Goal: Transaction & Acquisition: Purchase product/service

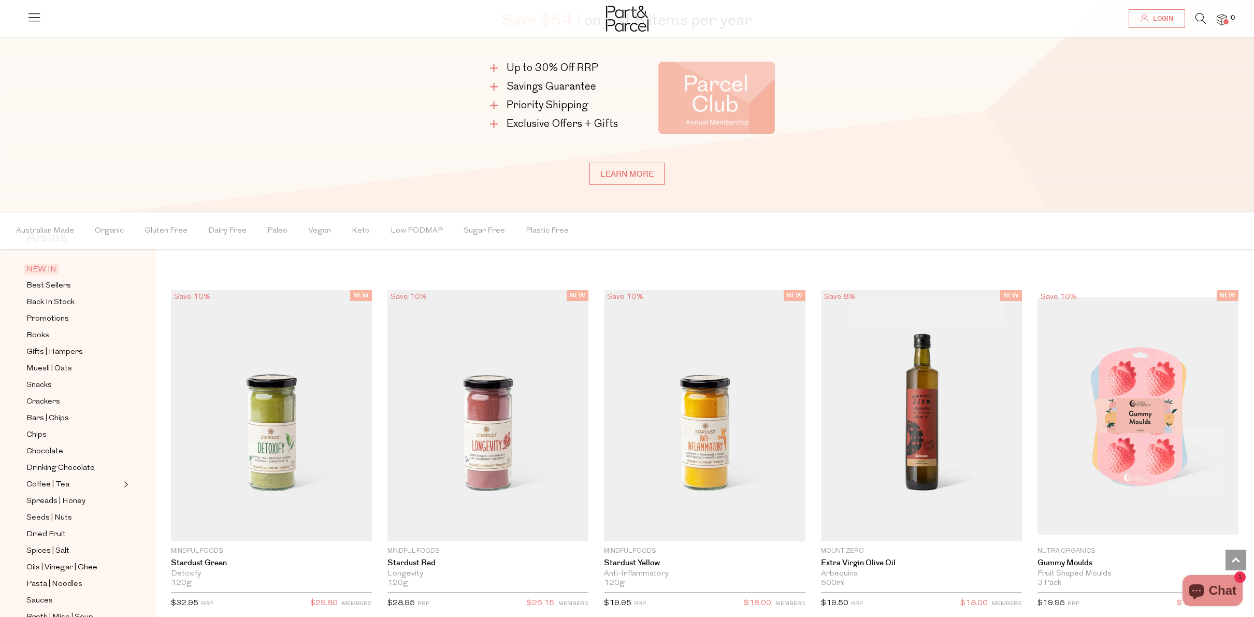
scroll to position [67, 0]
click at [54, 461] on span "Coffee | Tea" at bounding box center [47, 463] width 43 height 12
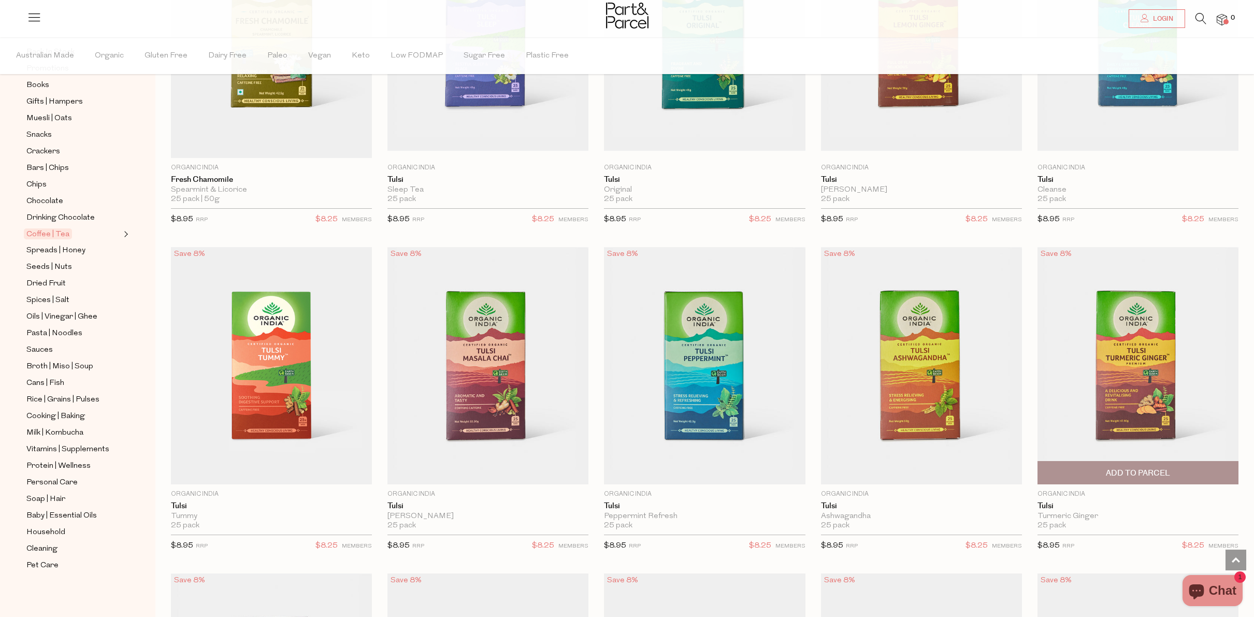
scroll to position [1568, 0]
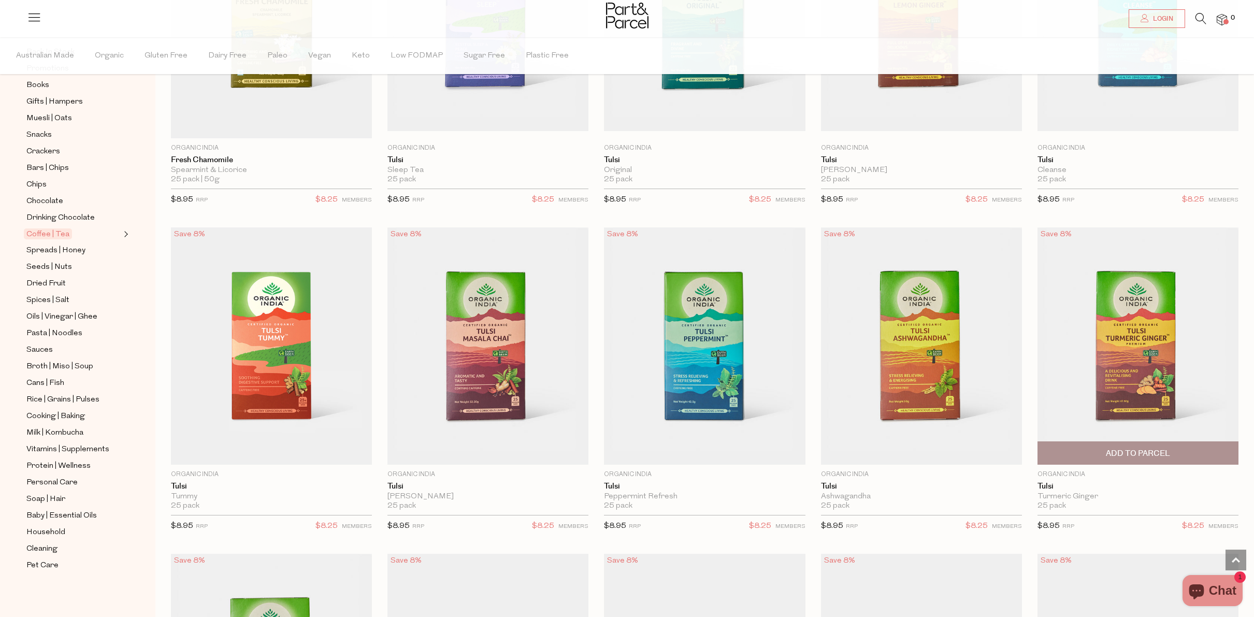
click at [1131, 358] on img at bounding box center [1138, 345] width 201 height 237
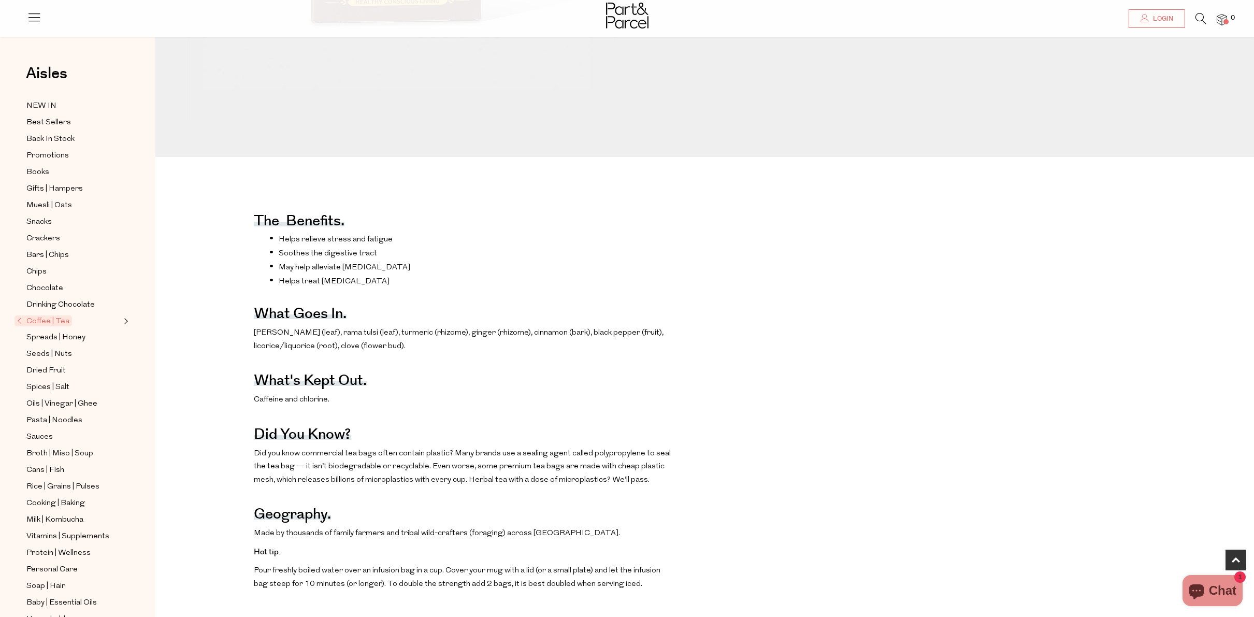
scroll to position [497, 0]
